Goal: Find specific page/section: Find specific page/section

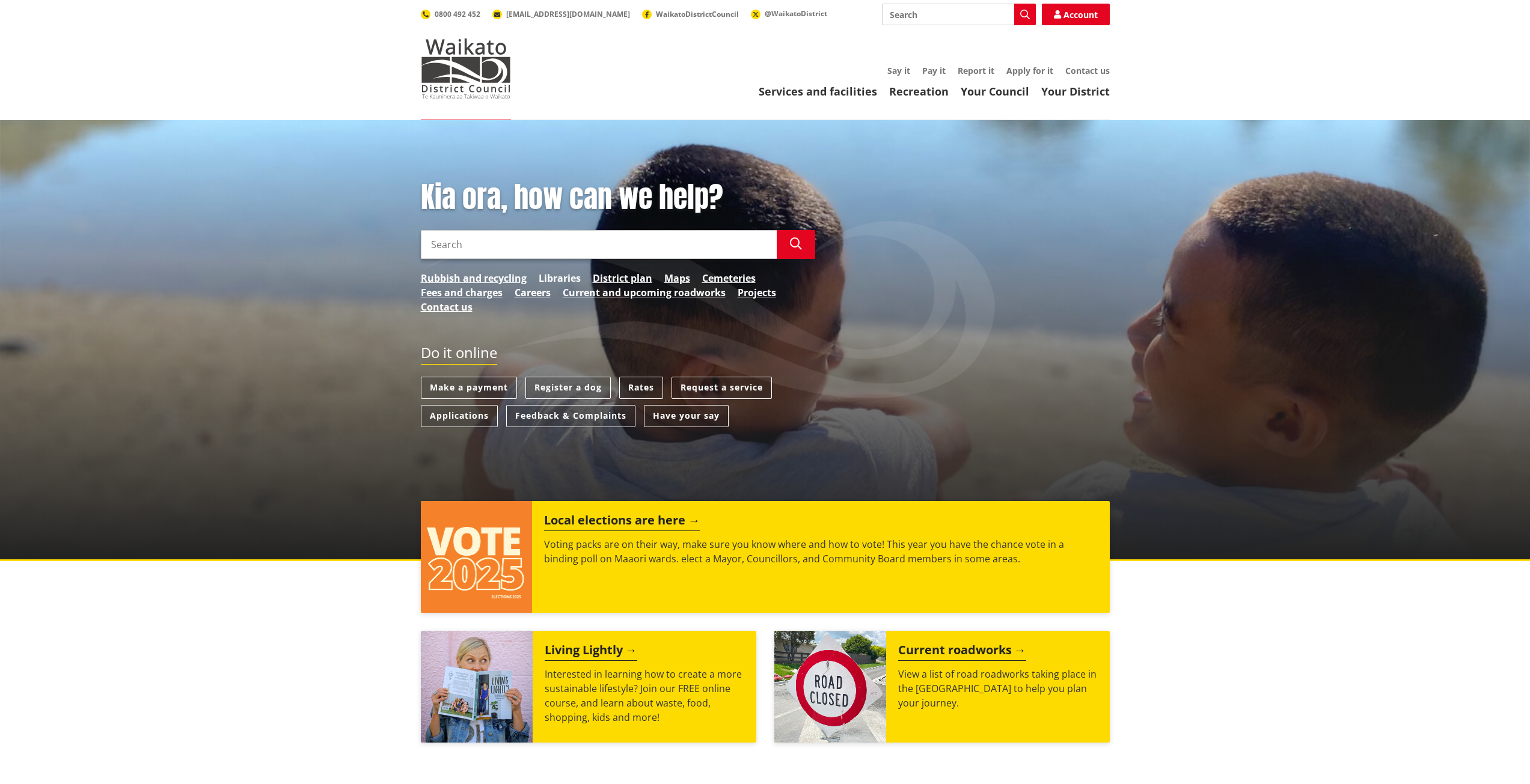
click at [556, 278] on link "Libraries" at bounding box center [560, 278] width 42 height 14
click at [714, 391] on link "Request a service" at bounding box center [721, 388] width 101 height 22
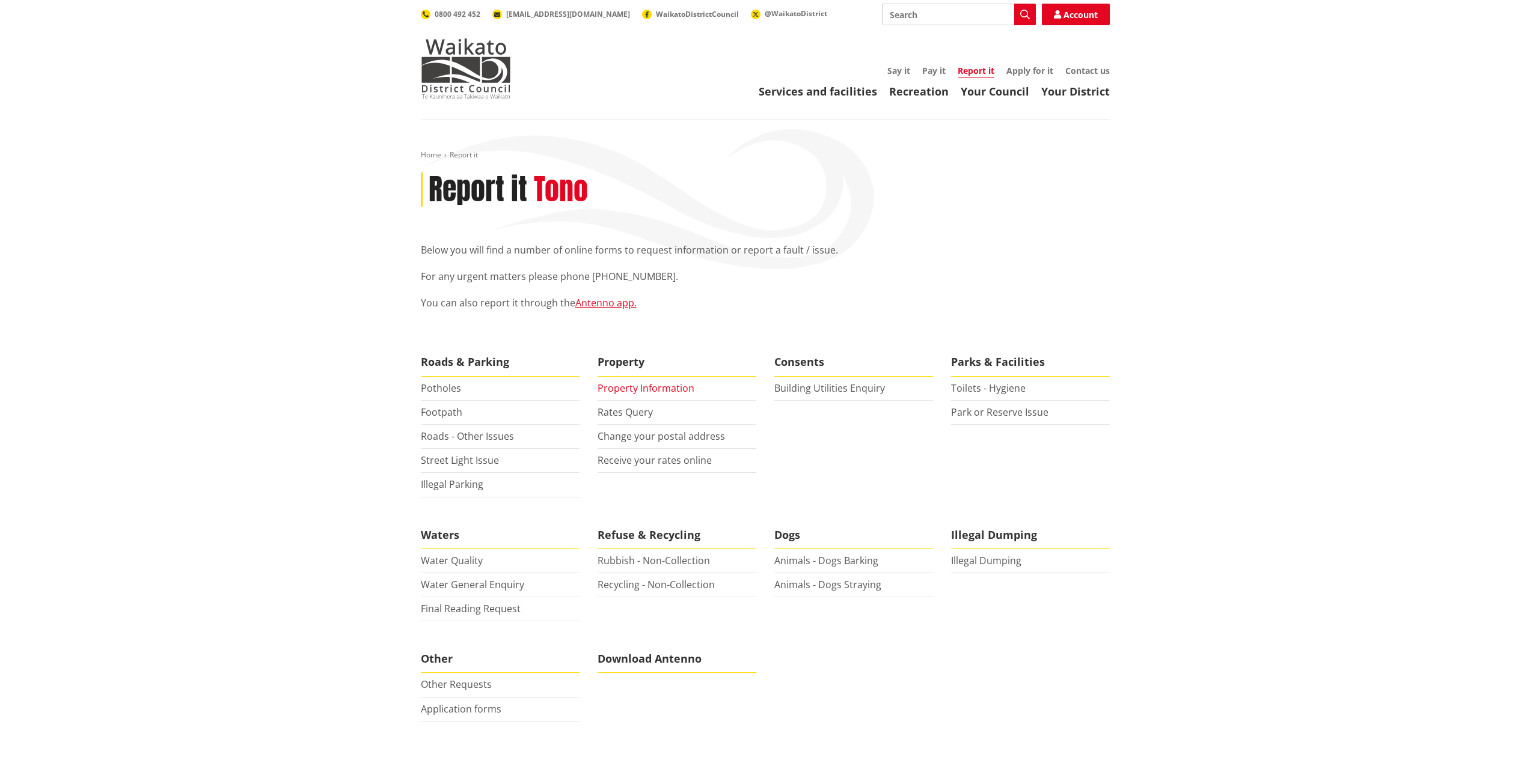
click at [645, 389] on link "Property Information" at bounding box center [646, 388] width 97 height 13
